Goal: Task Accomplishment & Management: Use online tool/utility

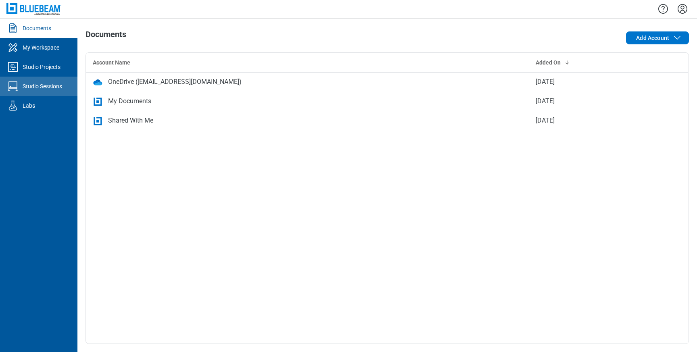
click at [59, 90] on div "Studio Sessions" at bounding box center [43, 86] width 40 height 8
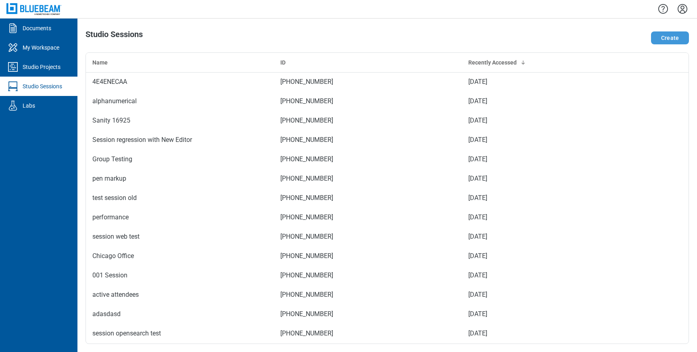
click at [656, 40] on button "Create" at bounding box center [670, 37] width 38 height 13
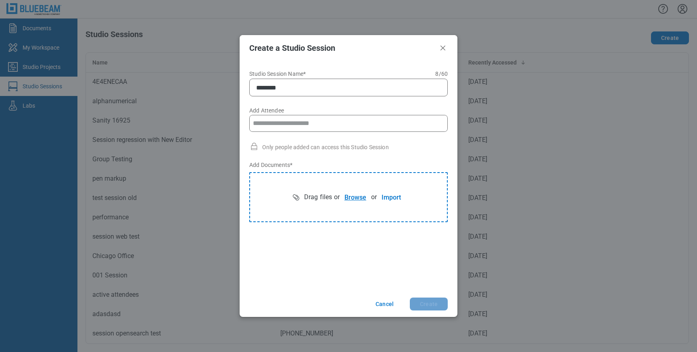
type input "********"
click at [353, 196] on button "Browse" at bounding box center [354, 197] width 31 height 16
click at [432, 306] on button "Create" at bounding box center [429, 304] width 38 height 13
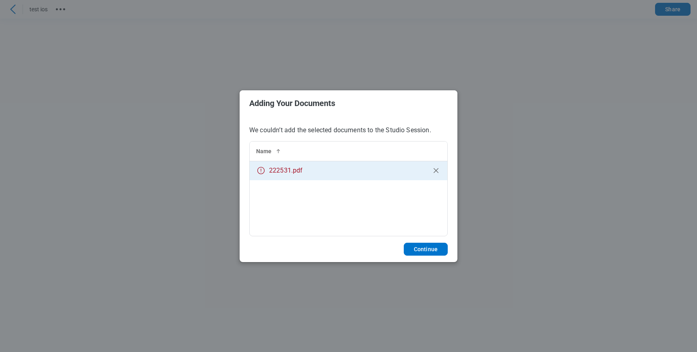
click at [260, 171] on icon "bb-data-table" at bounding box center [261, 171] width 10 height 10
click at [261, 170] on icon "bb-data-table" at bounding box center [261, 171] width 10 height 10
